Goal: Find specific page/section: Find specific page/section

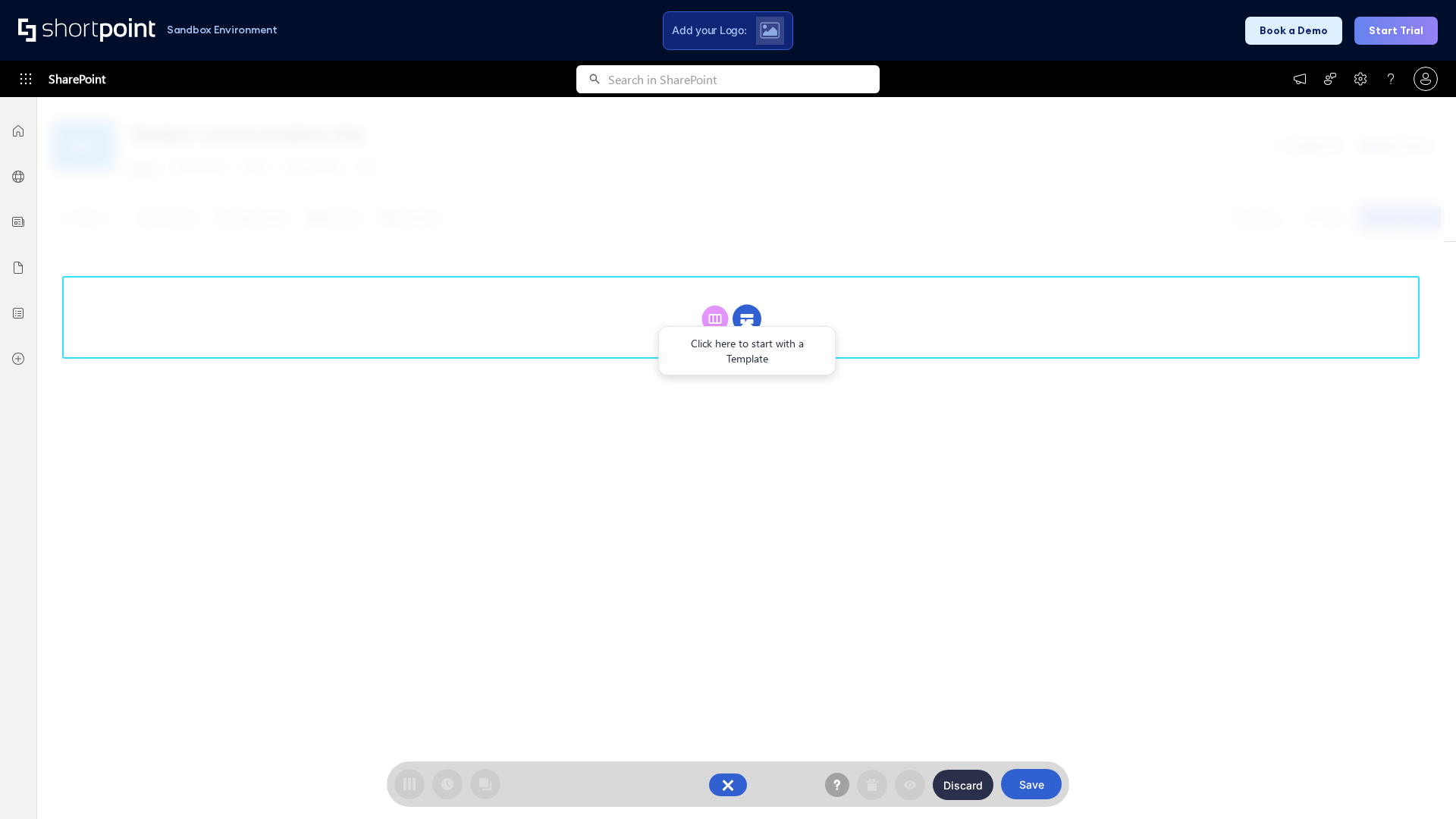
click at [747, 318] on circle at bounding box center [747, 319] width 29 height 29
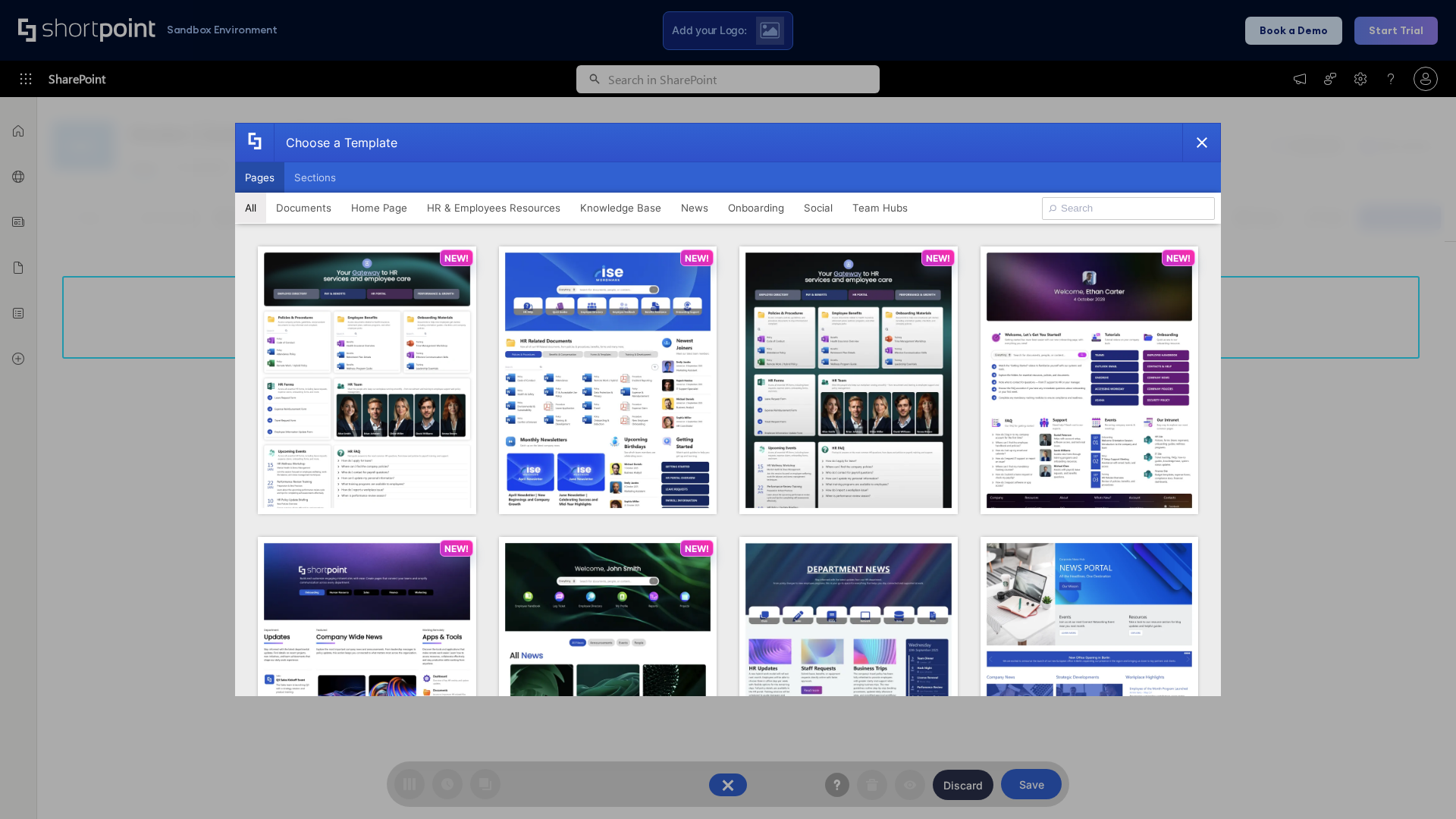
click at [259, 178] on button "Pages" at bounding box center [260, 178] width 50 height 30
type input "News Portal 5"
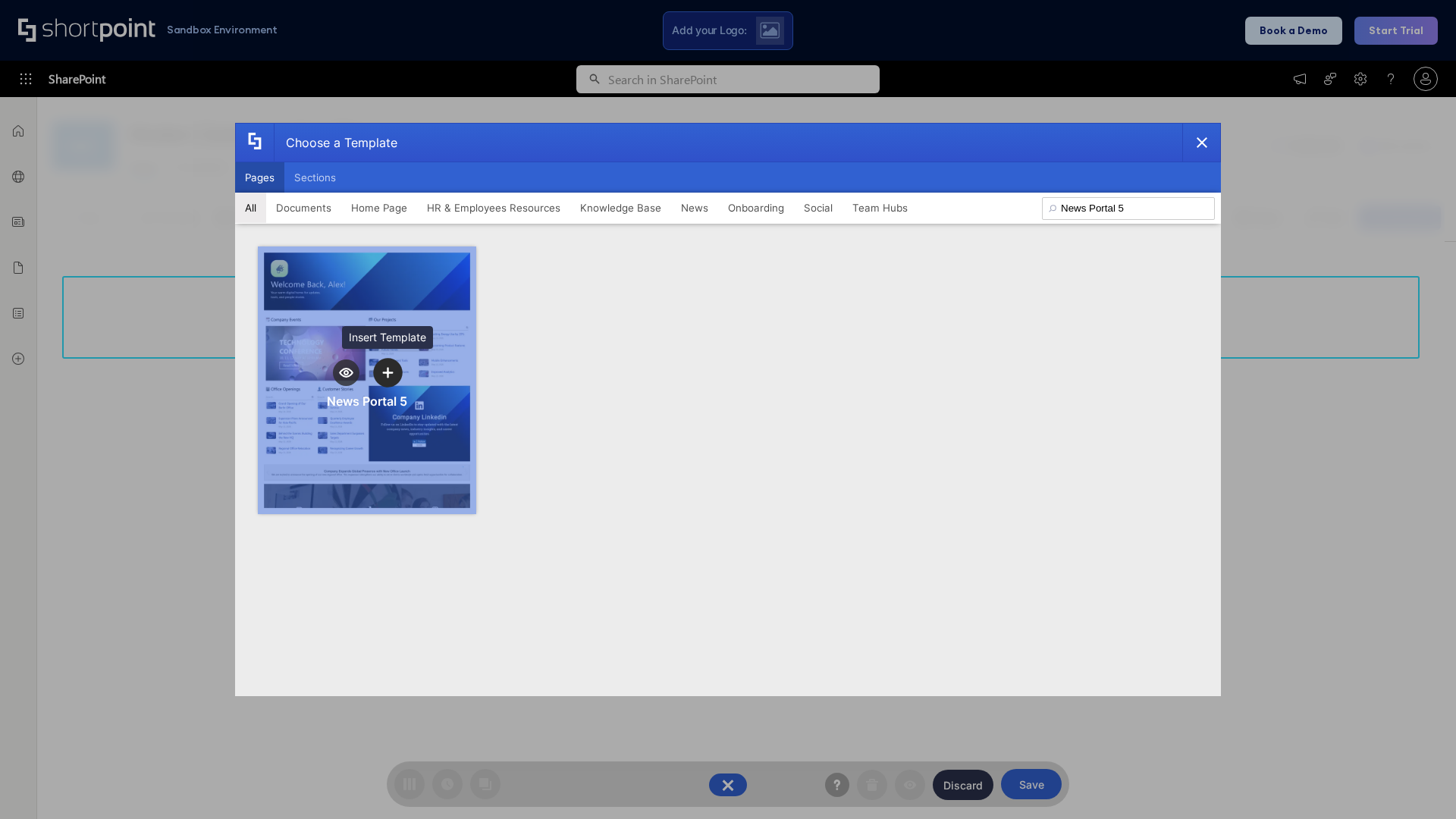
click at [387, 372] on icon "template selector" at bounding box center [387, 372] width 10 height 10
